Goal: Transaction & Acquisition: Book appointment/travel/reservation

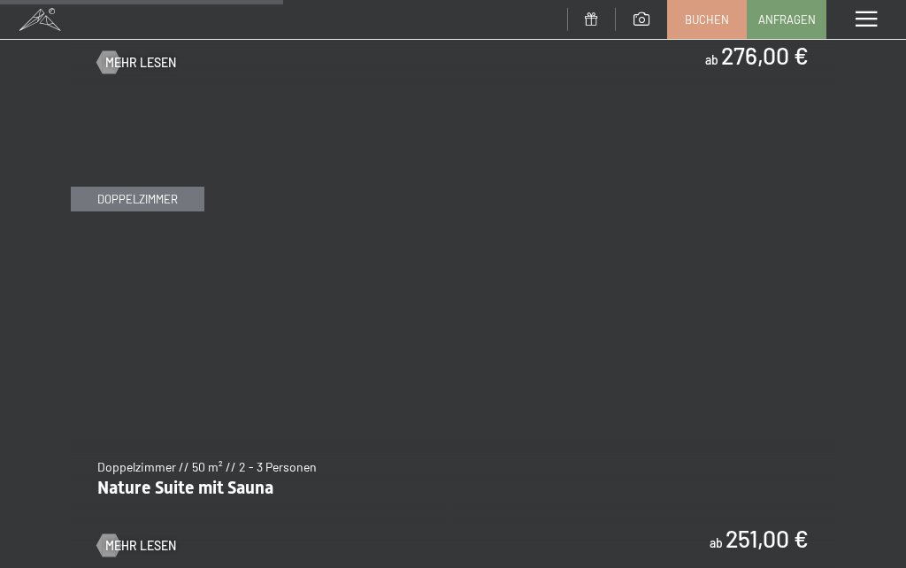
scroll to position [2614, 0]
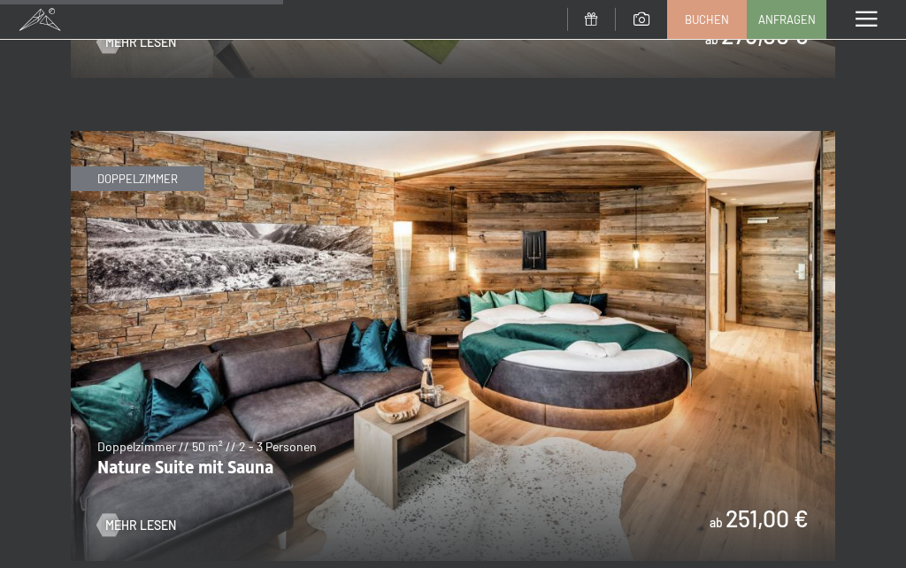
click at [138, 520] on span "Mehr Lesen" at bounding box center [140, 526] width 71 height 18
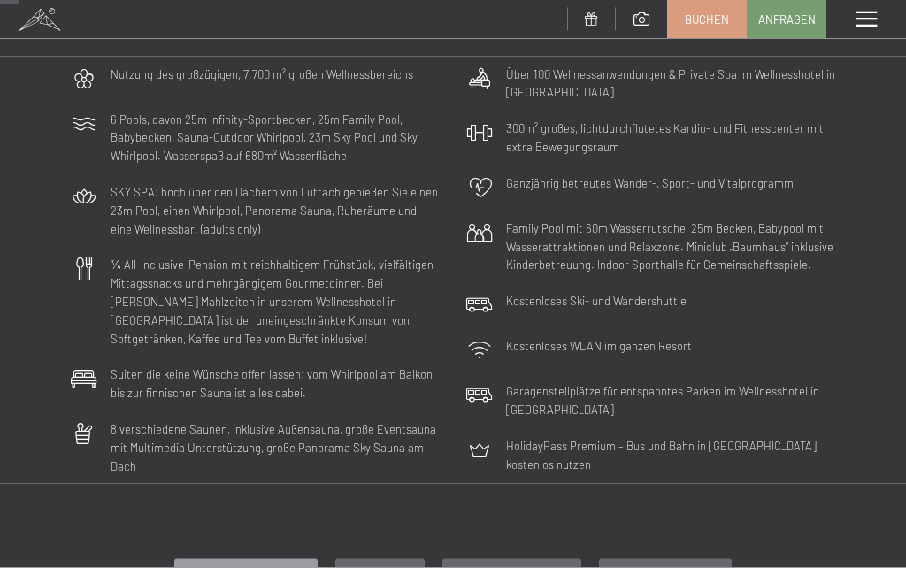
scroll to position [0, 0]
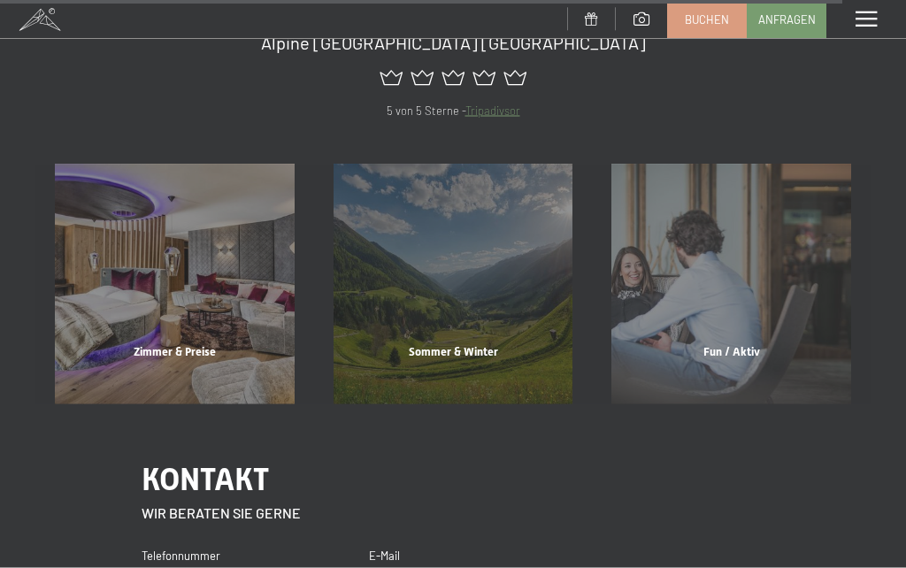
scroll to position [7012, 0]
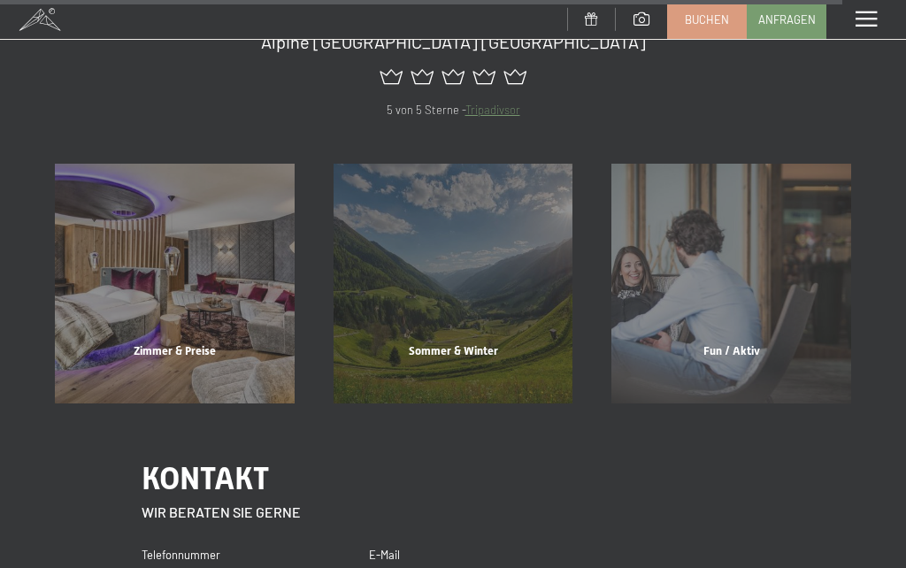
click at [138, 343] on div "Zimmer & Preise" at bounding box center [174, 373] width 279 height 60
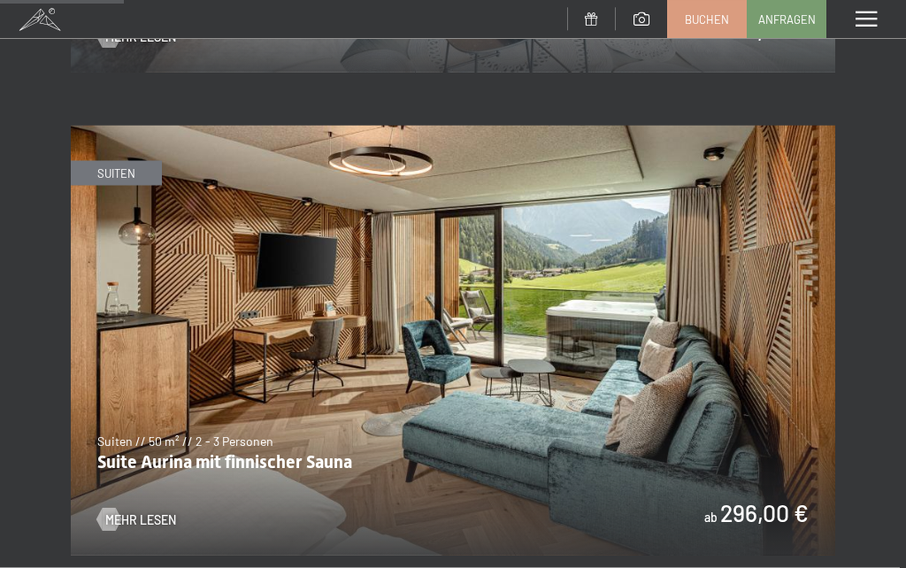
scroll to position [1171, 0]
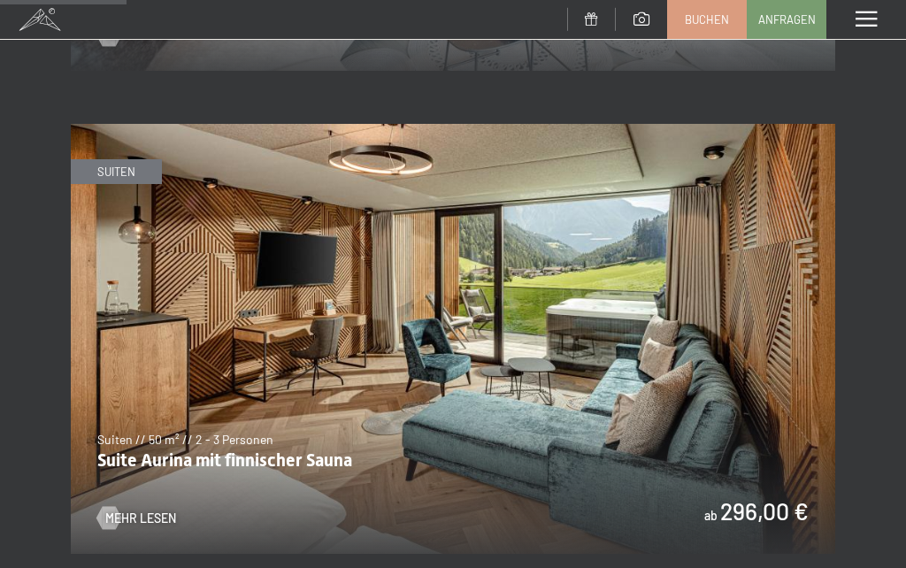
click at [131, 510] on span "Mehr Lesen" at bounding box center [140, 519] width 71 height 18
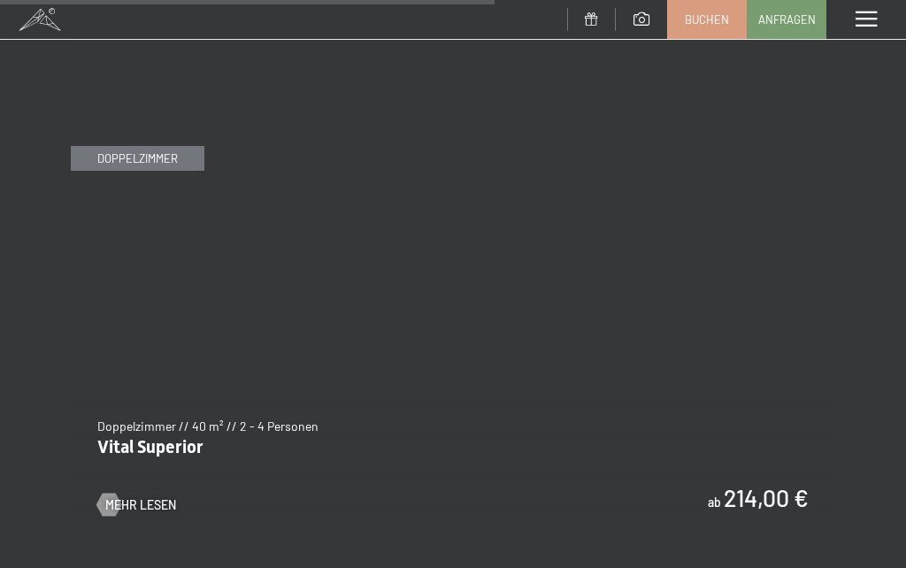
scroll to position [4567, 0]
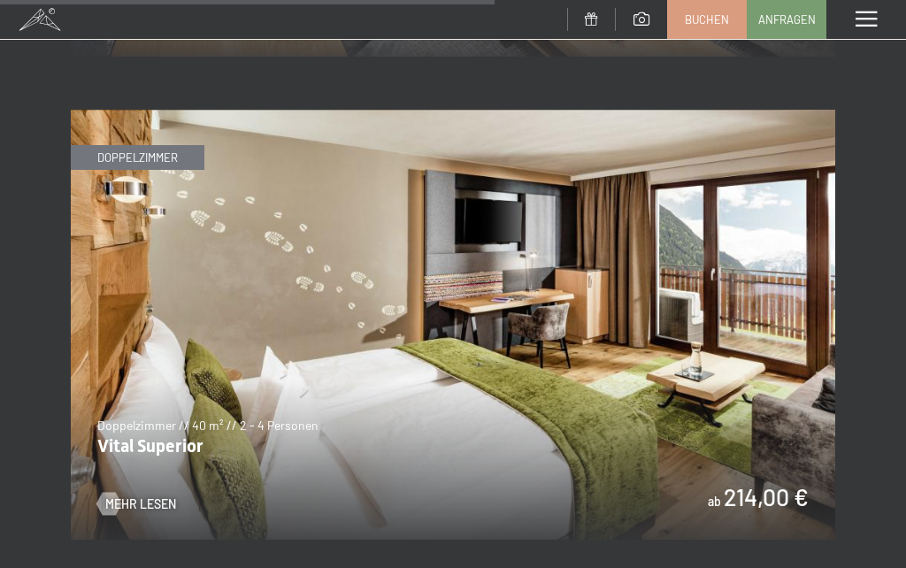
click at [129, 495] on span "Mehr Lesen" at bounding box center [140, 504] width 71 height 18
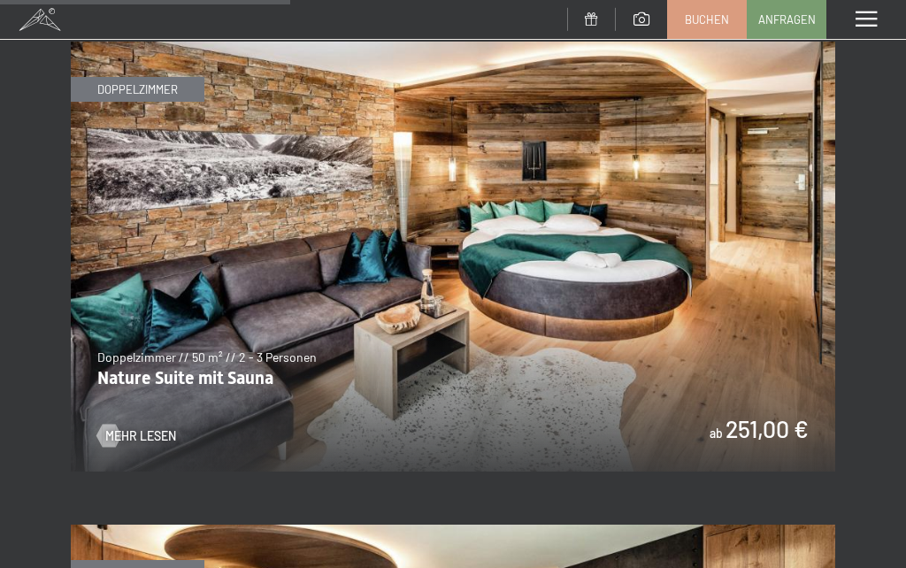
scroll to position [2704, 0]
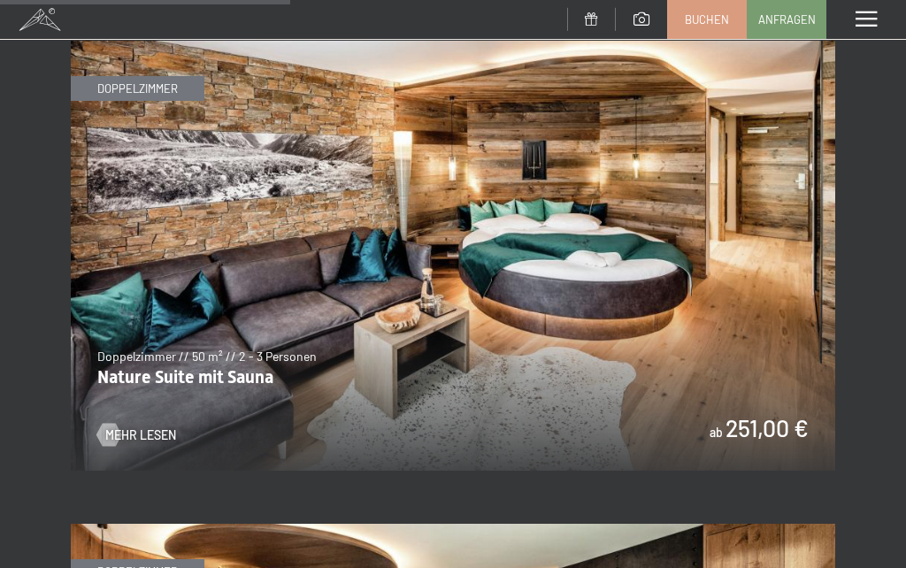
click at [151, 363] on img at bounding box center [453, 256] width 764 height 430
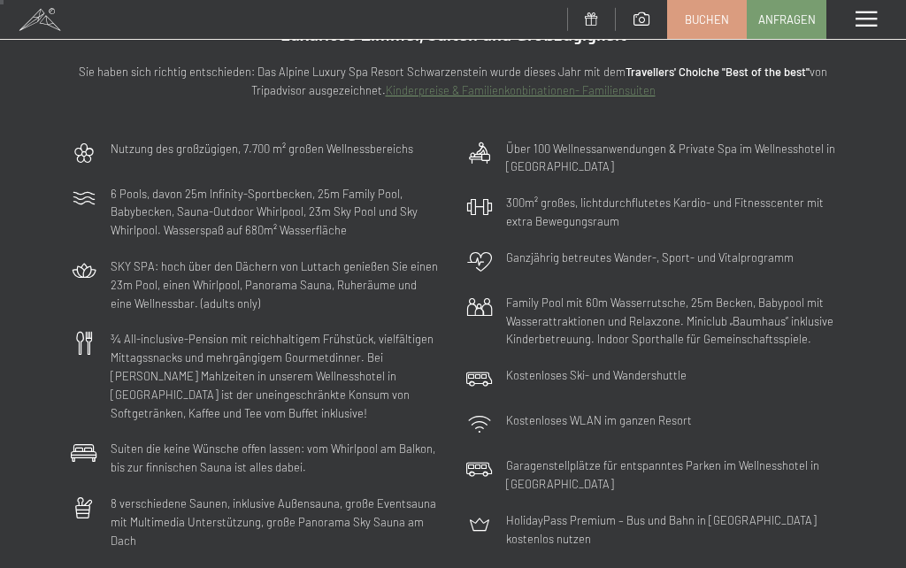
scroll to position [0, 0]
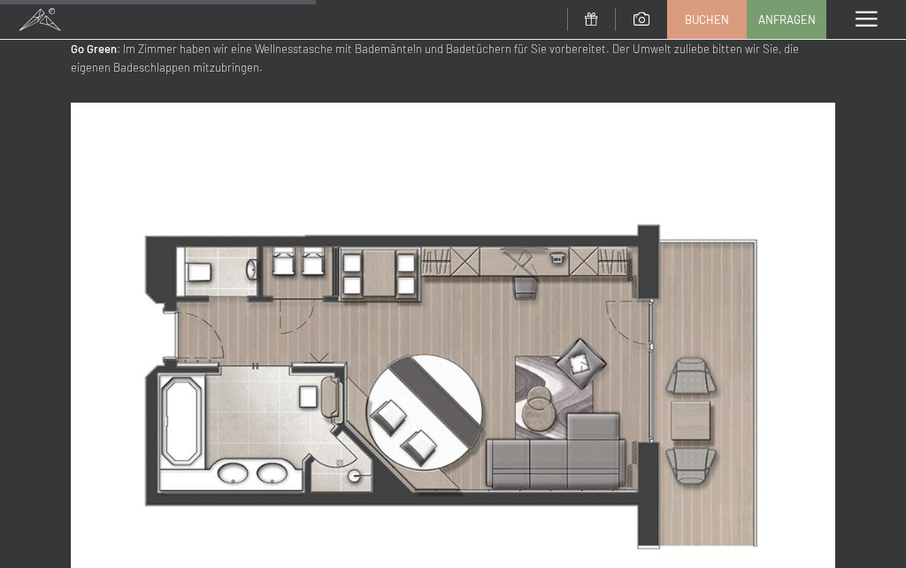
scroll to position [941, 0]
